Goal: Transaction & Acquisition: Obtain resource

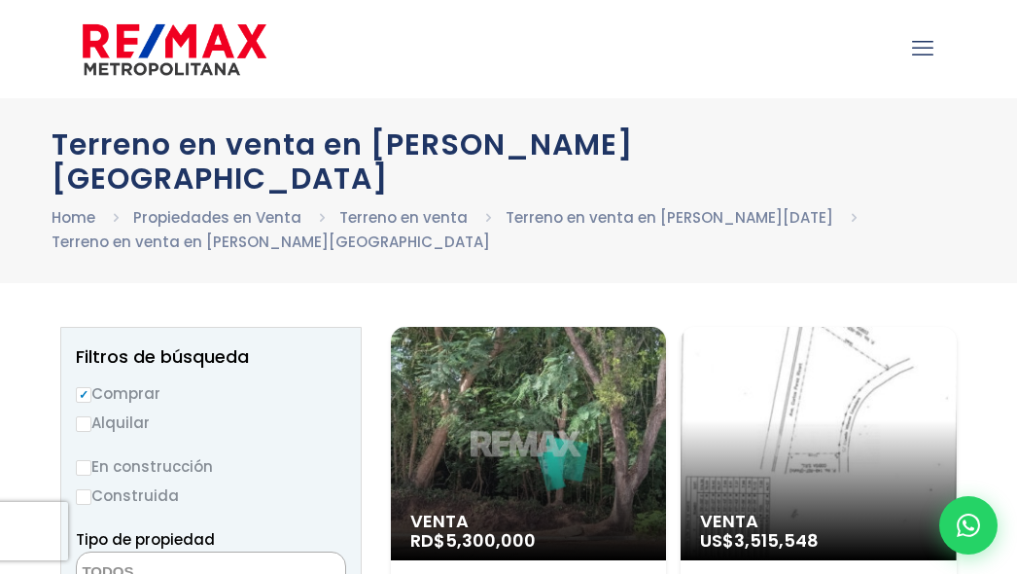
select select
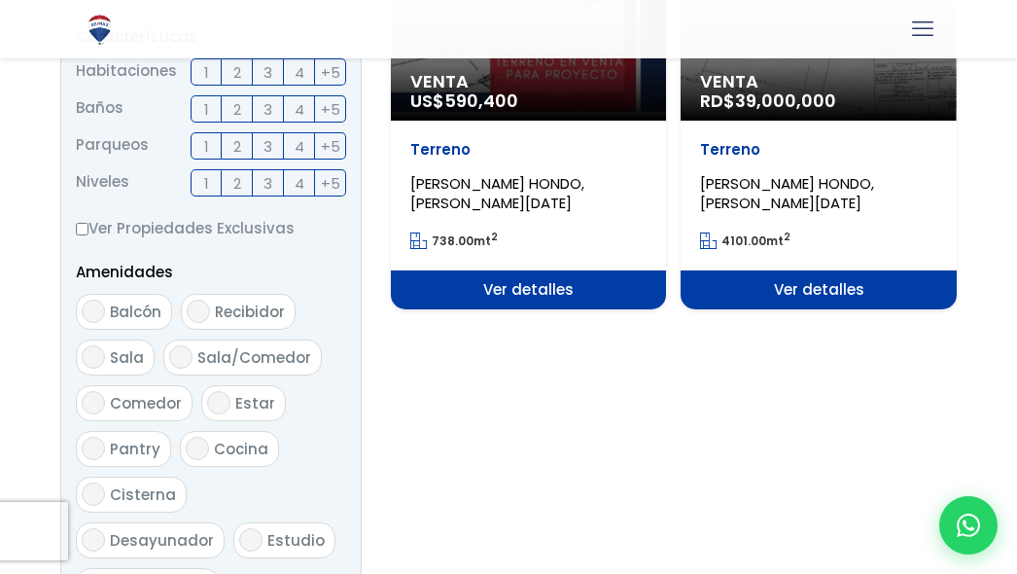
scroll to position [681, 0]
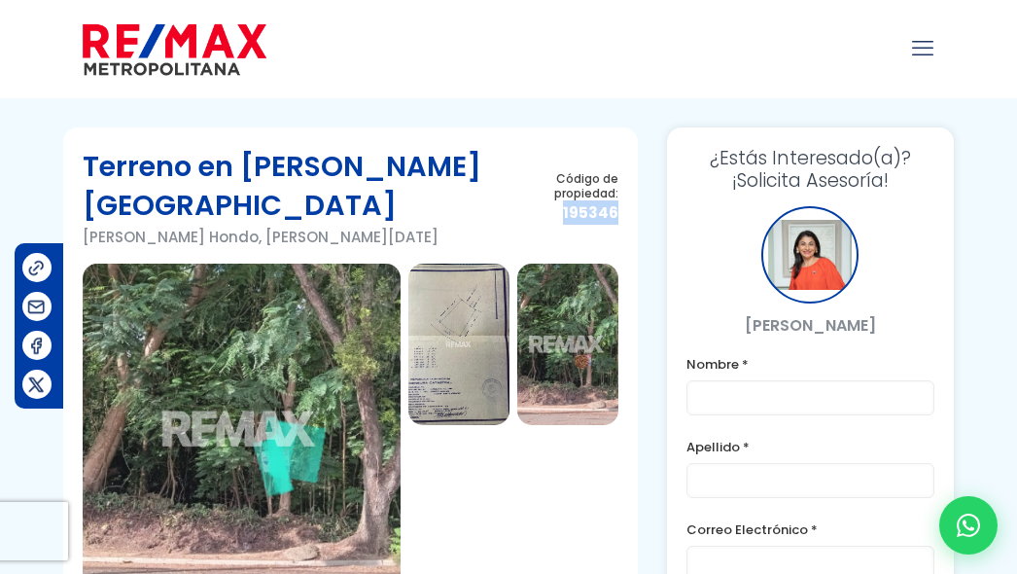
click at [462, 320] on img at bounding box center [458, 343] width 101 height 161
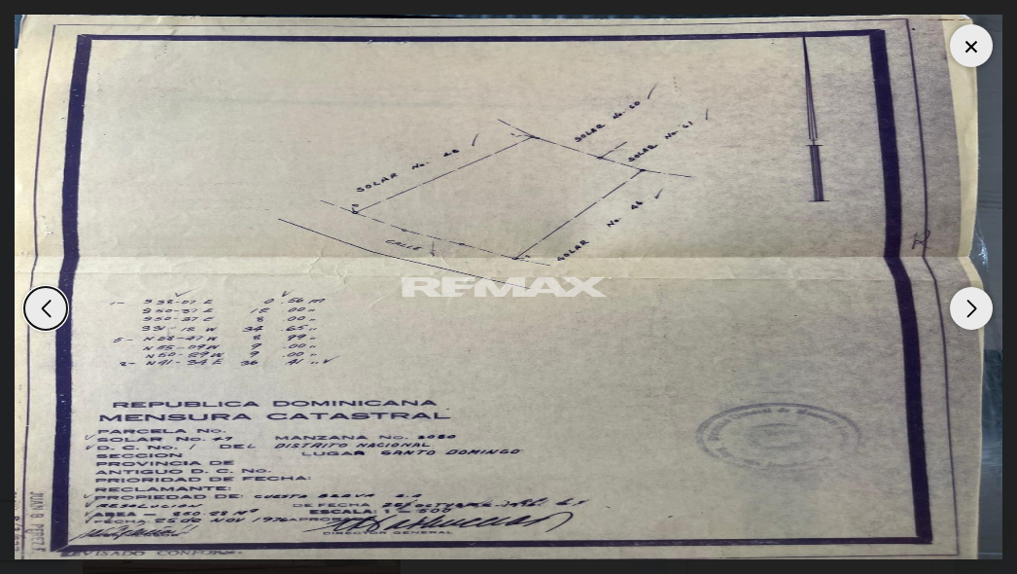
click at [960, 37] on div at bounding box center [971, 45] width 43 height 43
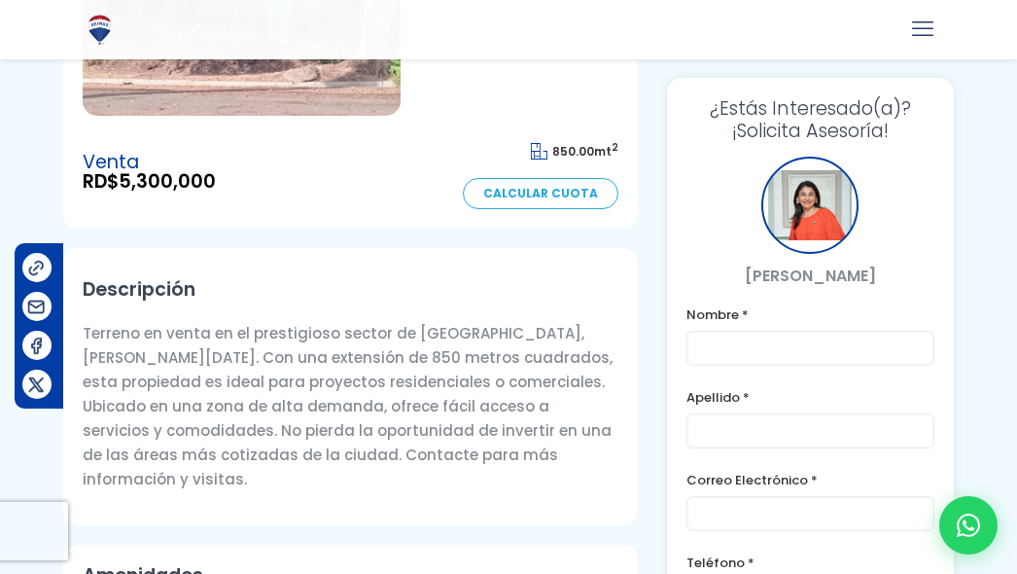
scroll to position [486, 0]
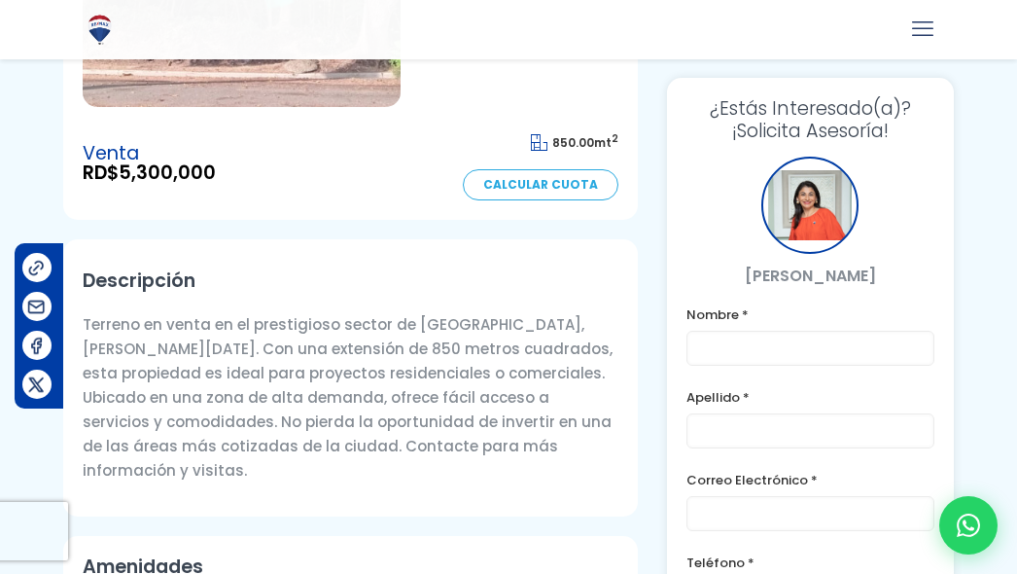
click at [948, 525] on div at bounding box center [968, 525] width 58 height 58
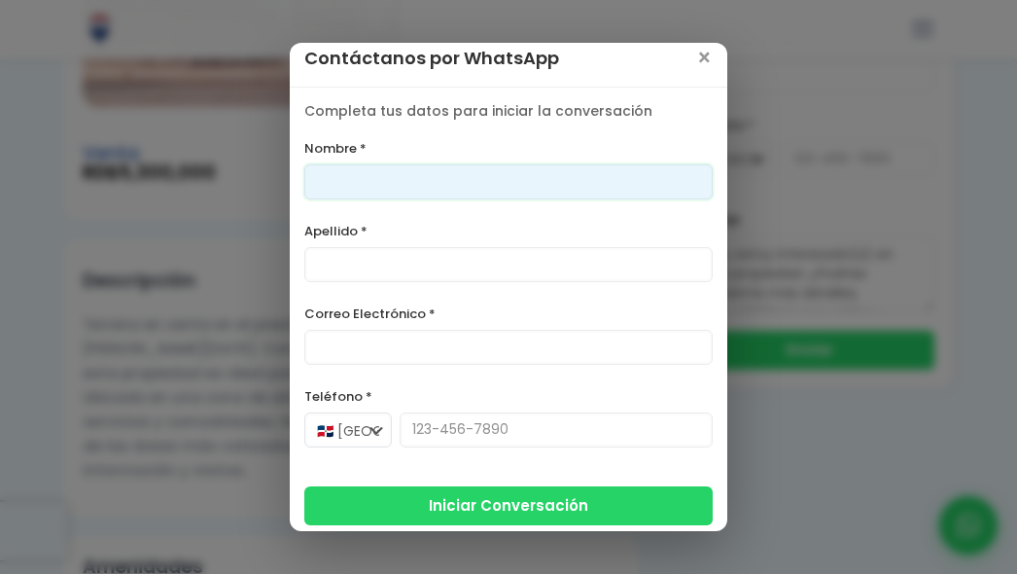
scroll to position [25, 0]
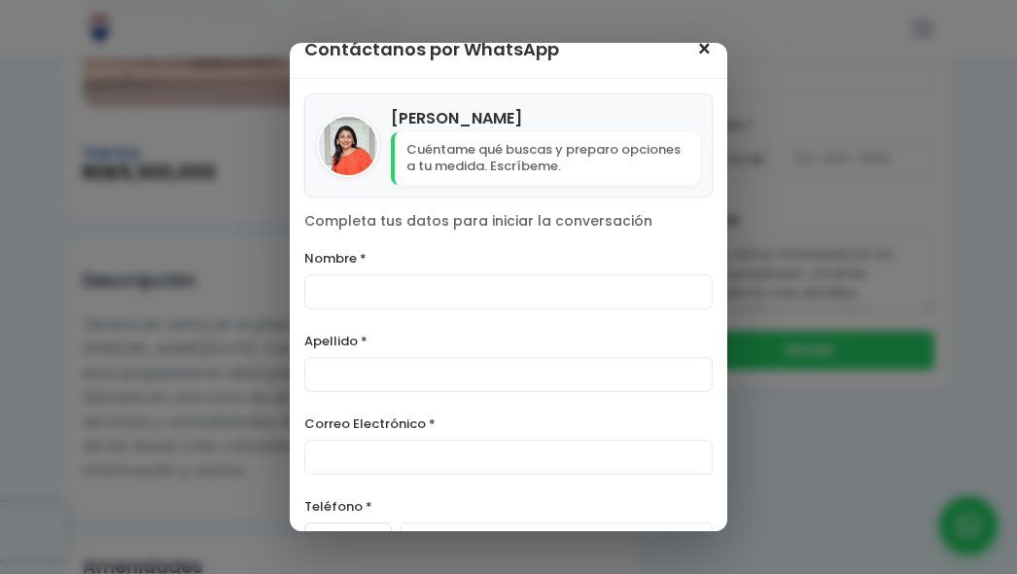
click at [696, 49] on span "×" at bounding box center [704, 49] width 17 height 23
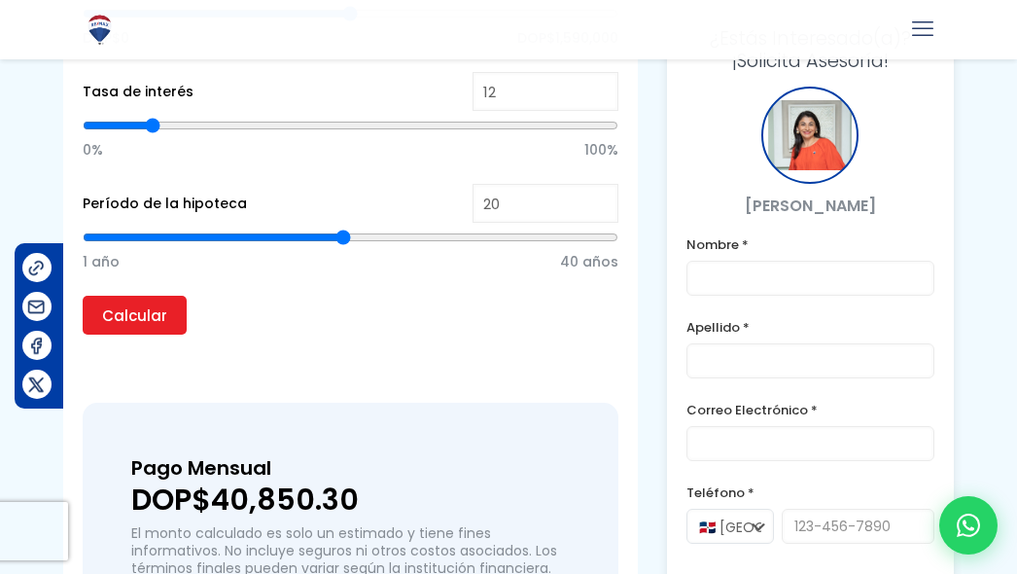
scroll to position [1441, 0]
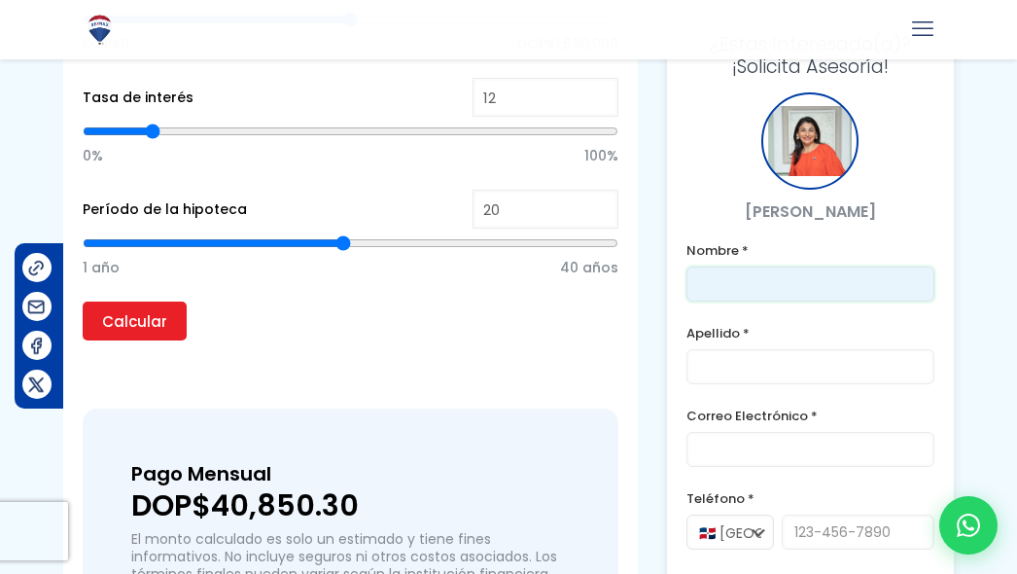
click at [815, 266] on input "text" at bounding box center [810, 283] width 248 height 35
type input "[PERSON_NAME]"
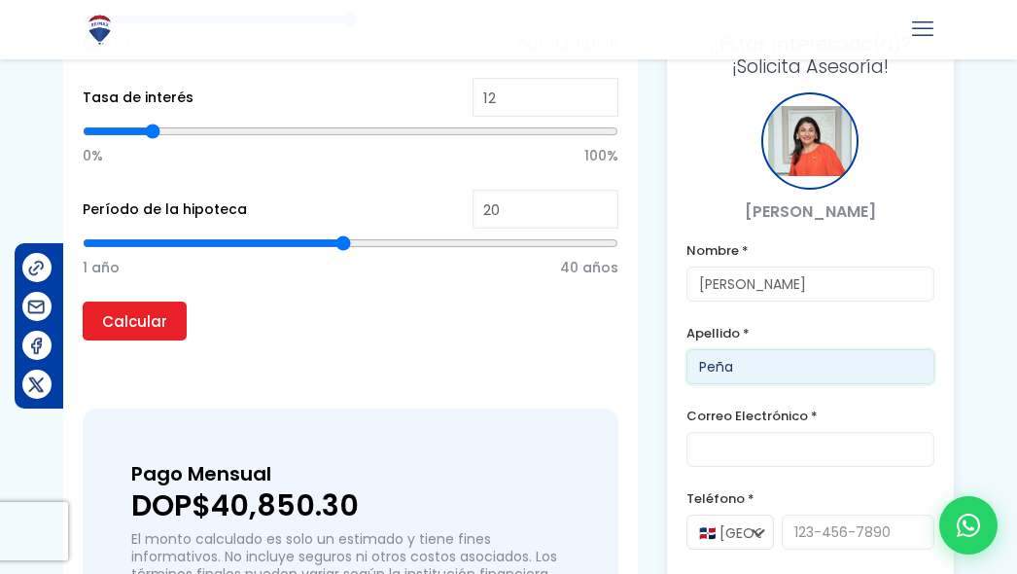
type input "Peña"
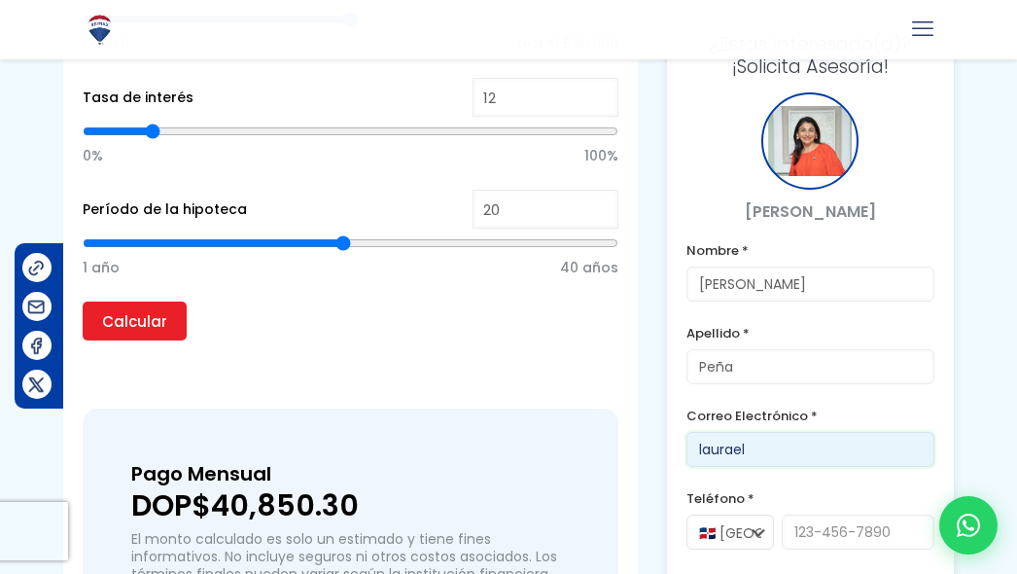
click at [798, 432] on input "laurael" at bounding box center [810, 449] width 248 height 35
type input "[EMAIL_ADDRESS][DOMAIN_NAME]"
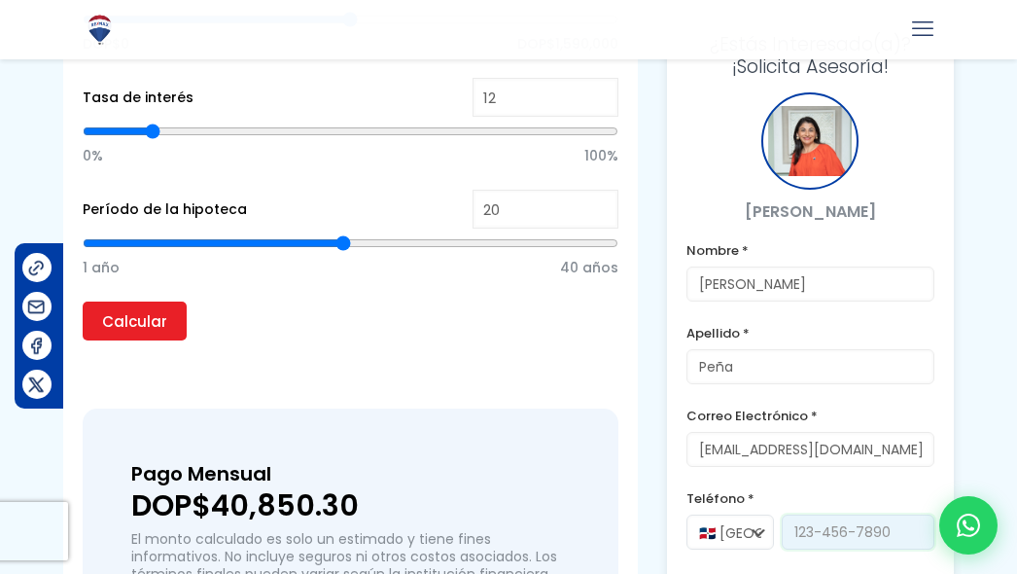
click at [817, 514] on input "tel" at bounding box center [858, 531] width 153 height 35
type input "8294043742"
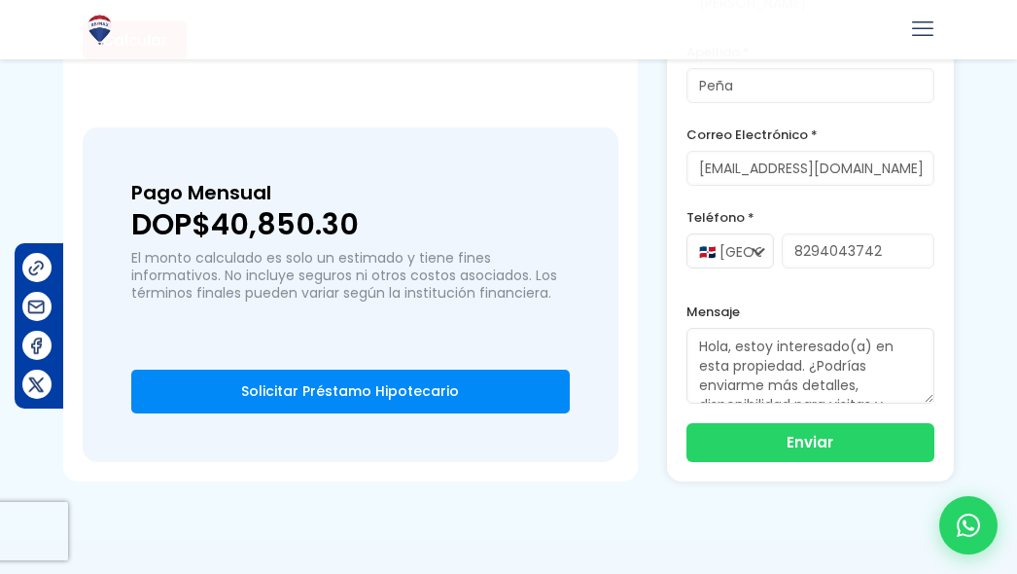
scroll to position [1732, 0]
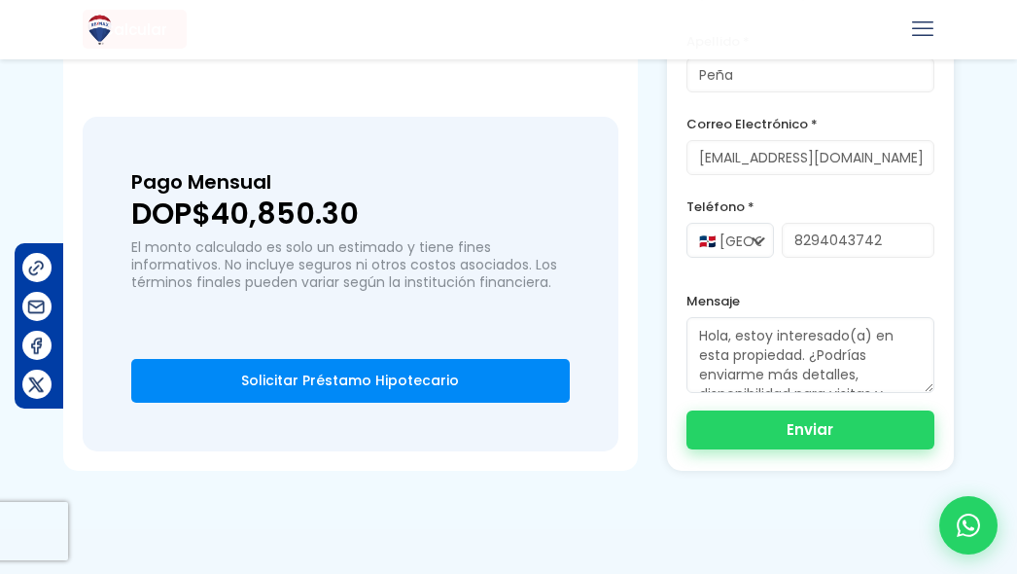
click at [854, 410] on button "Enviar" at bounding box center [810, 429] width 248 height 39
